Goal: Transaction & Acquisition: Purchase product/service

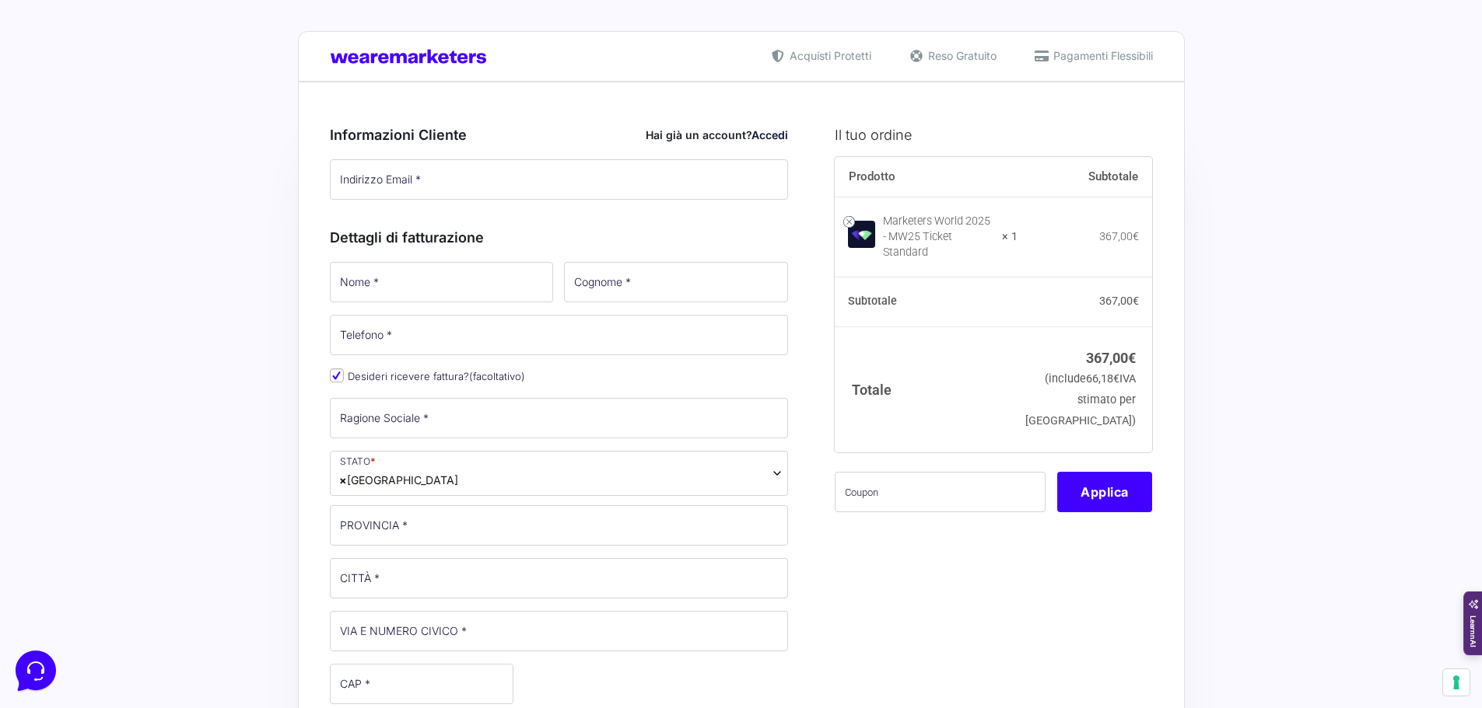
drag, startPoint x: 372, startPoint y: 52, endPoint x: 299, endPoint y: 16, distance: 81.7
click at [372, 52] on img at bounding box center [412, 56] width 165 height 15
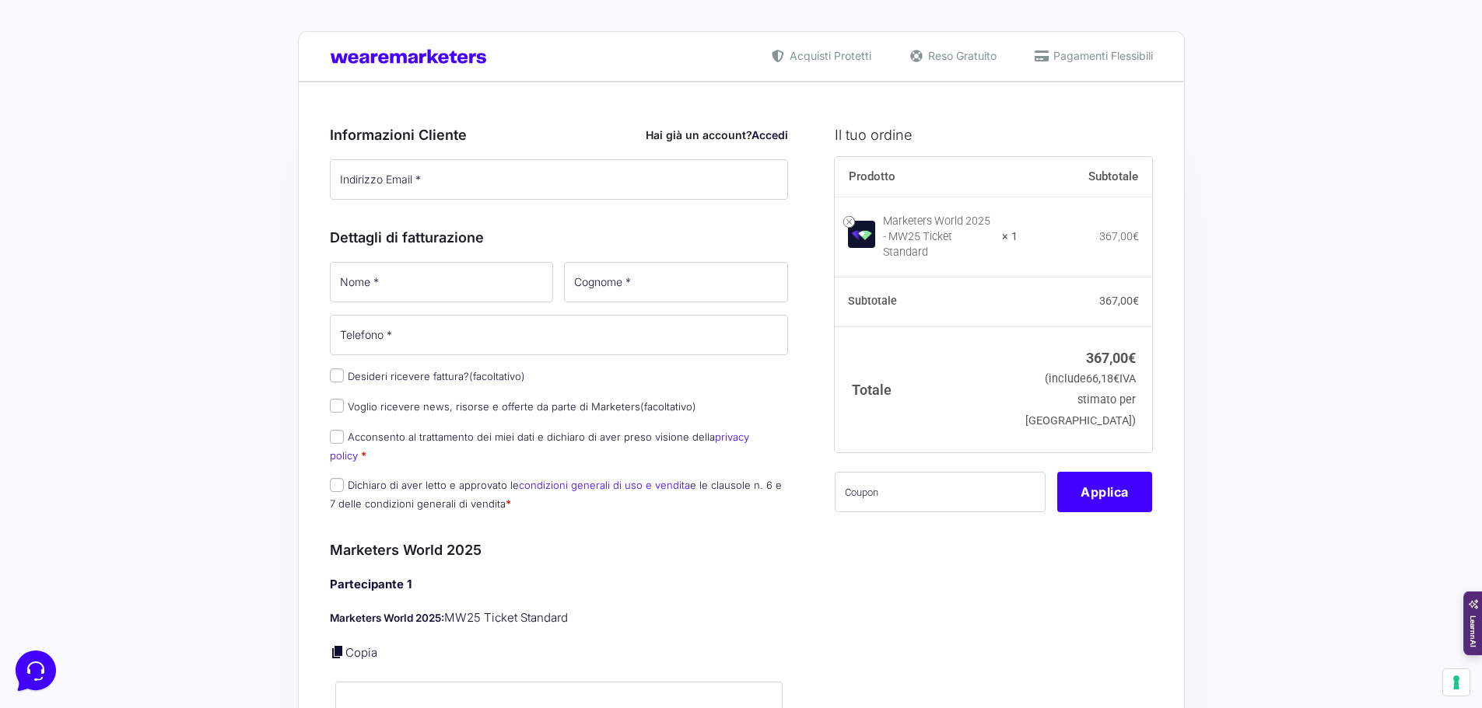
click at [432, 62] on img at bounding box center [412, 56] width 165 height 15
